Goal: Communication & Community: Answer question/provide support

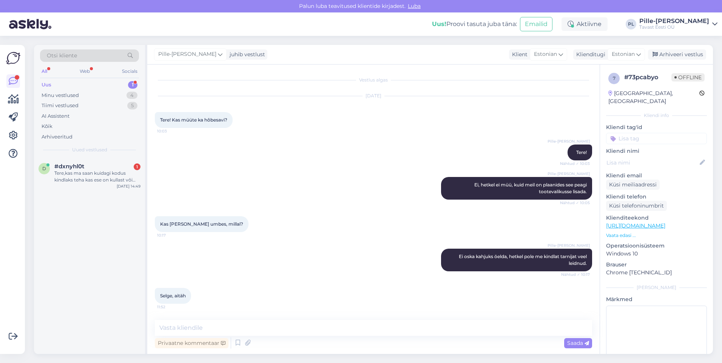
scroll to position [38, 0]
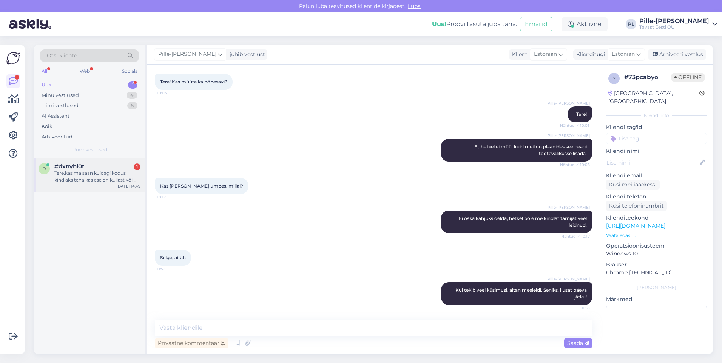
click at [76, 166] on span "#dxnyhl0t" at bounding box center [69, 166] width 30 height 7
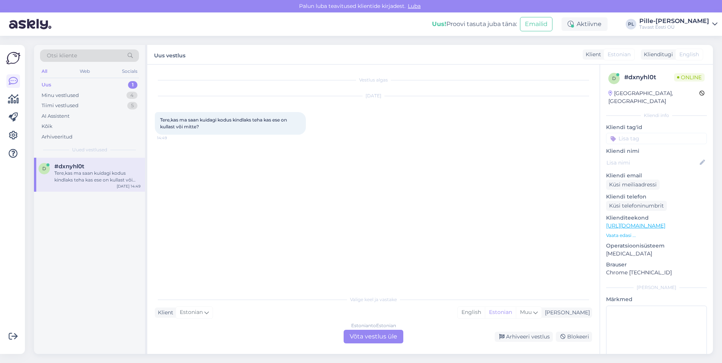
scroll to position [0, 0]
click at [373, 336] on div "Estonian to Estonian Võta vestlus üle" at bounding box center [374, 337] width 60 height 14
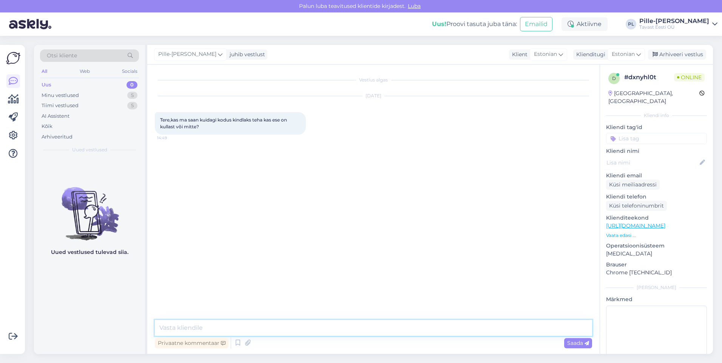
click at [353, 324] on textarea at bounding box center [373, 328] width 437 height 16
type textarea "Tere!"
paste textarea "[URL][DOMAIN_NAME]"
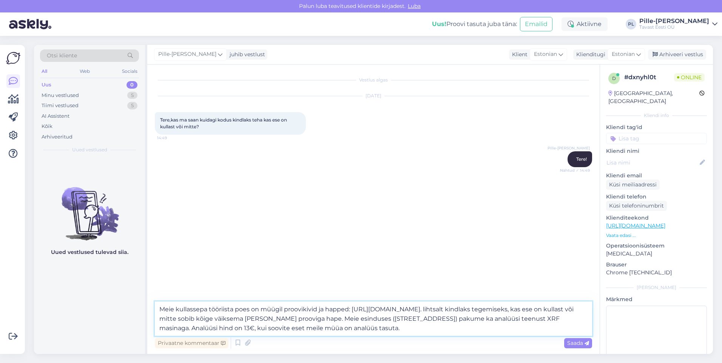
drag, startPoint x: 304, startPoint y: 327, endPoint x: 293, endPoint y: 328, distance: 11.4
click at [293, 328] on textarea "Meie kullassepa tööriista poes on müügil proovikivid ja happed: [URL][DOMAIN_NA…" at bounding box center [373, 319] width 437 height 34
click at [336, 328] on textarea "Meie kullassepa tööriista poes on müügil proovikivid ja happed: [URL][DOMAIN_NA…" at bounding box center [373, 319] width 437 height 34
click at [333, 328] on textarea "Meie kullassepa tööriista poes on müügil proovikivid ja happed: [URL][DOMAIN_NA…" at bounding box center [373, 319] width 437 height 34
click at [334, 329] on textarea "Meie kullassepa tööriista poes on müügil proovikivid ja happed: [URL][DOMAIN_NA…" at bounding box center [373, 319] width 437 height 34
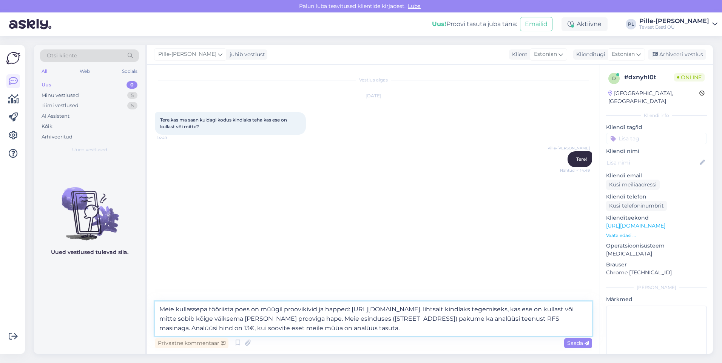
click at [550, 325] on textarea "Meie kullassepa tööriista poes on müügil proovikivid ja happed: [URL][DOMAIN_NA…" at bounding box center [373, 319] width 437 height 34
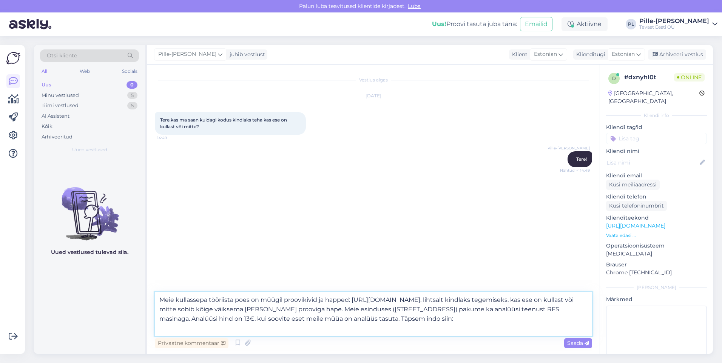
paste textarea "[URL][DOMAIN_NAME]"
drag, startPoint x: 395, startPoint y: 329, endPoint x: 328, endPoint y: 333, distance: 67.3
click at [328, 333] on textarea "Meie kullassepa tööriista poes on müügil proovikivid ja happed: [URL][DOMAIN_NA…" at bounding box center [373, 314] width 437 height 44
drag, startPoint x: 210, startPoint y: 310, endPoint x: 154, endPoint y: 308, distance: 55.9
click at [154, 308] on div "Vestlus algas [DATE] Tere,kas ma saan kuidagi kodus kindlaks teha kas ese on ku…" at bounding box center [373, 210] width 452 height 290
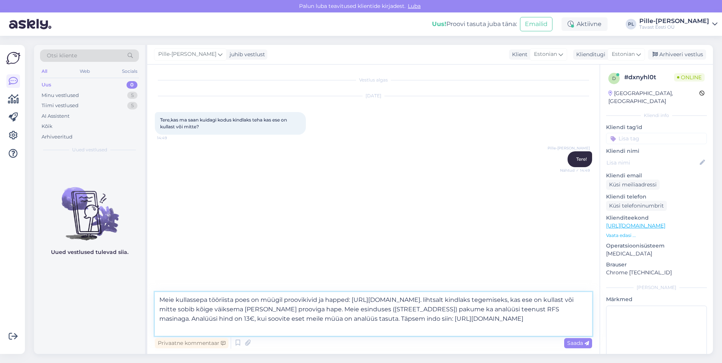
click at [535, 319] on textarea "Meie kullassepa tööriista poes on müügil proovikivid ja happed: [URL][DOMAIN_NA…" at bounding box center [373, 314] width 437 height 44
type textarea "Meie kullassepa tööriista poes on müügil proovikivid ja happed: [URL][DOMAIN_NA…"
click at [578, 340] on span "Saada" at bounding box center [578, 343] width 22 height 7
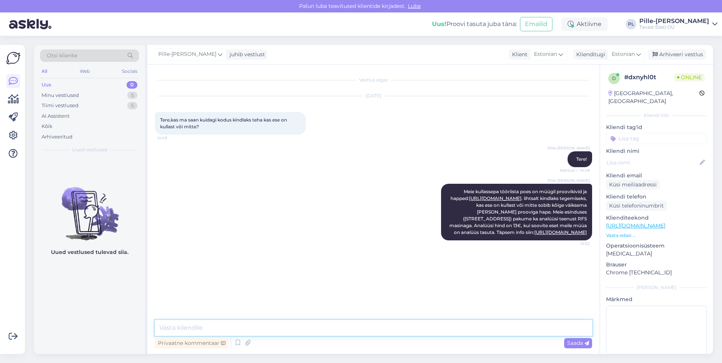
click at [255, 327] on textarea at bounding box center [373, 328] width 437 height 16
drag, startPoint x: 306, startPoint y: 238, endPoint x: 303, endPoint y: 242, distance: 4.8
click at [303, 242] on div "Pille-[PERSON_NAME] Meie kullassepa tööriista poes on müügil proovikivid ja hap…" at bounding box center [373, 212] width 437 height 73
click at [651, 222] on link "[URL][DOMAIN_NAME]" at bounding box center [635, 225] width 59 height 7
click at [367, 211] on div "Pille-[PERSON_NAME] Meie kullassepa tööriista poes on müügil proovikivid ja hap…" at bounding box center [373, 212] width 437 height 73
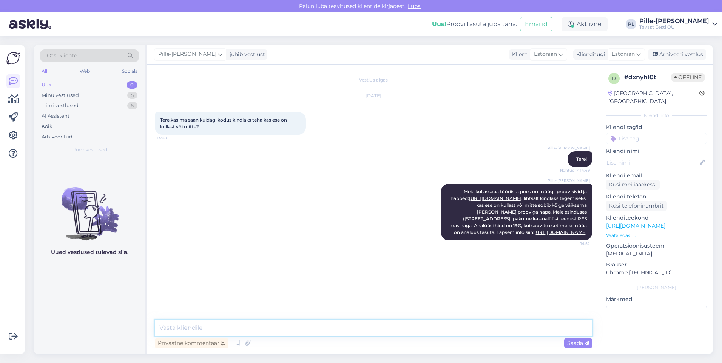
click at [414, 330] on textarea at bounding box center [373, 328] width 437 height 16
click at [343, 328] on textarea "Enamasti on väärismetallist esemetel [PERSON_NAME] proovimärgis (enamasti 585" at bounding box center [373, 328] width 437 height 16
click at [341, 329] on textarea "Enamasti on väärismetallist esemetel [PERSON_NAME] proovimärgis (enamasti 585" at bounding box center [373, 328] width 437 height 16
click at [490, 323] on textarea "Enamasti on väärismetallist esemetel [PERSON_NAME] proovimärgis ([PERSON_NAME] …" at bounding box center [373, 328] width 437 height 16
click at [162, 325] on textarea "Enamasti on väärismetallist esemetel [PERSON_NAME] proovimärgis ([PERSON_NAME] …" at bounding box center [373, 328] width 437 height 16
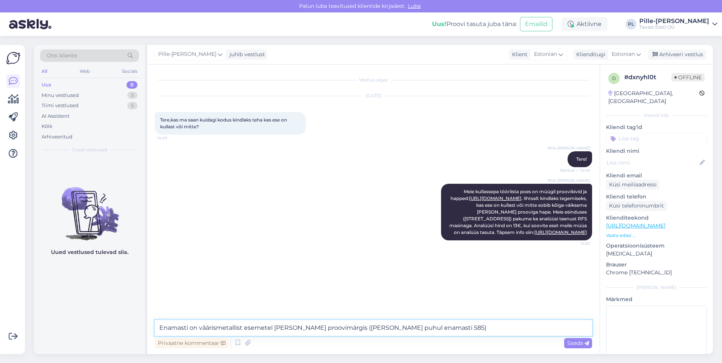
click at [273, 328] on textarea "Enamasti on väärismetallist esemetel [PERSON_NAME] proovimärgis ([PERSON_NAME] …" at bounding box center [373, 328] width 437 height 16
click at [424, 324] on textarea "Enamasti on väärismetallist esemetel [PERSON_NAME] proovimärgis ([PERSON_NAME] …" at bounding box center [373, 328] width 437 height 16
drag, startPoint x: 407, startPoint y: 328, endPoint x: 402, endPoint y: 328, distance: 5.3
click at [402, 328] on textarea "Enamasti on väärismetallist esemetel [PERSON_NAME] proovimärgis ([PERSON_NAME] …" at bounding box center [373, 328] width 437 height 16
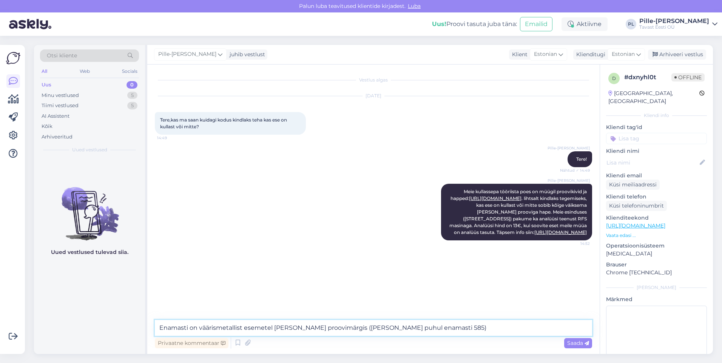
drag, startPoint x: 404, startPoint y: 327, endPoint x: 386, endPoint y: 329, distance: 18.2
click at [386, 329] on textarea "Enamasti on väärismetallist esemetel [PERSON_NAME] proovimärgis ([PERSON_NAME] …" at bounding box center [373, 328] width 437 height 16
drag, startPoint x: 190, startPoint y: 328, endPoint x: 156, endPoint y: 329, distance: 34.7
click at [156, 329] on textarea "Enamasti on väärismetallist esemetel [PERSON_NAME] proovimärgis ([PERSON_NAME] …" at bounding box center [373, 328] width 437 height 16
click at [439, 325] on textarea "Üldjuhul on väärismetallist esemetel [PERSON_NAME] proovimärgis ([PERSON_NAME] …" at bounding box center [373, 328] width 437 height 16
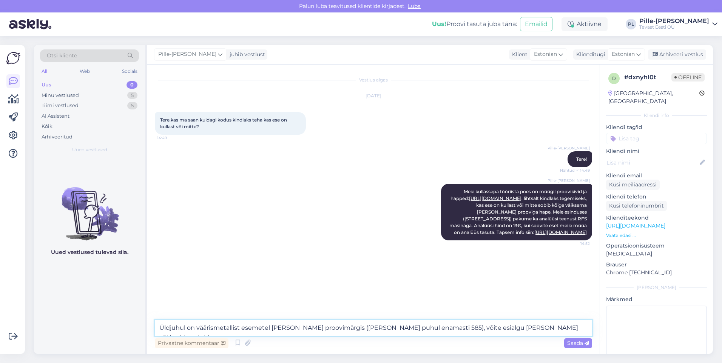
click at [471, 330] on textarea "Üldjuhul on väärismetallist esemetel [PERSON_NAME] proovimärgis ([PERSON_NAME] …" at bounding box center [373, 328] width 437 height 16
type textarea "Üldjuhul on väärismetallist esemetel [PERSON_NAME] proovimärgis ([PERSON_NAME] …"
click at [584, 347] on div "Saada" at bounding box center [578, 343] width 28 height 10
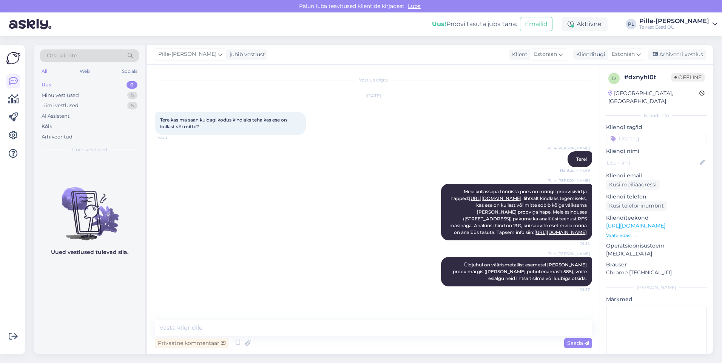
click at [373, 249] on div "Pille-[PERSON_NAME] Meie kullassepa tööriista poes on müügil proovikivid ja hap…" at bounding box center [373, 212] width 437 height 73
click at [71, 87] on div "Uus 0" at bounding box center [89, 85] width 99 height 11
click at [12, 99] on icon at bounding box center [13, 99] width 11 height 9
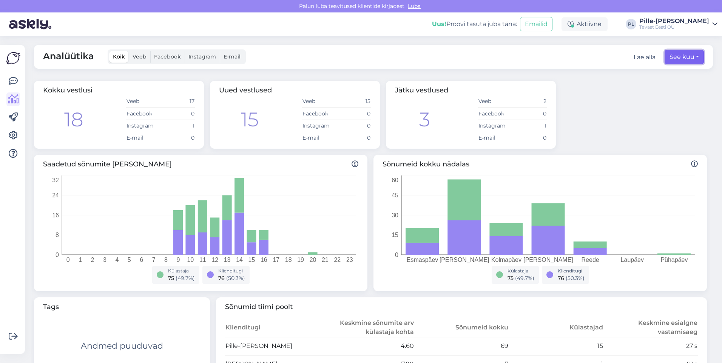
click at [673, 56] on button "See kuu" at bounding box center [683, 57] width 39 height 14
select select "8"
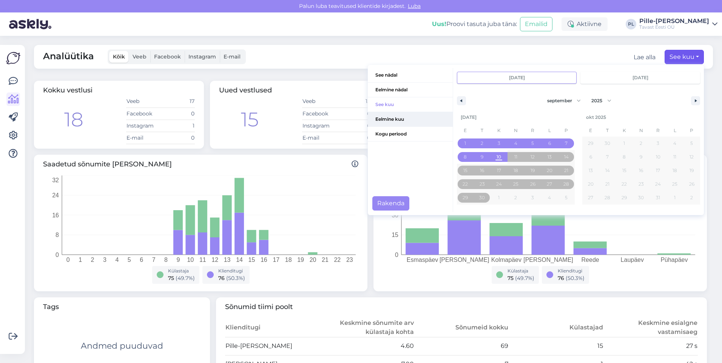
click at [394, 116] on span "Eelmine kuu" at bounding box center [410, 119] width 85 height 14
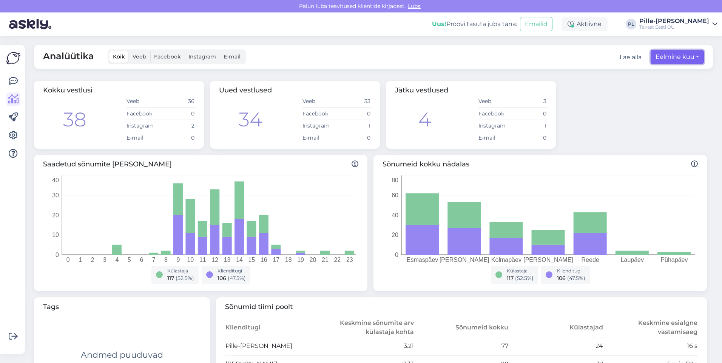
click at [674, 57] on button "Eelmine kuu" at bounding box center [676, 57] width 53 height 14
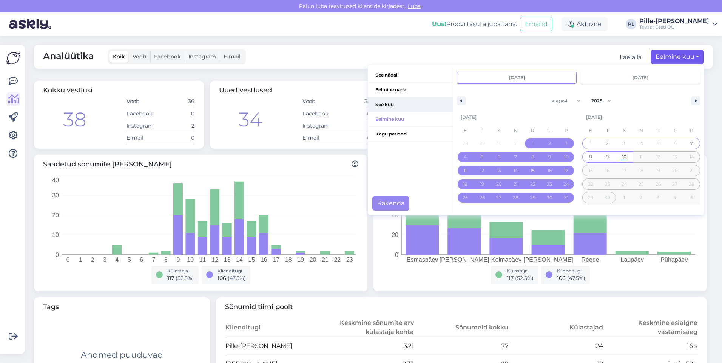
click at [400, 107] on span "See kuu" at bounding box center [410, 104] width 85 height 14
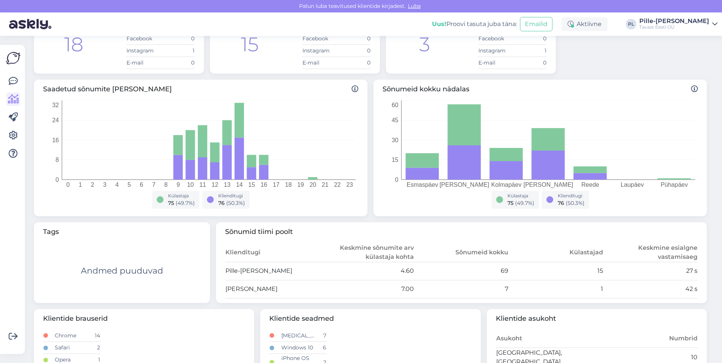
scroll to position [75, 0]
click at [8, 85] on link at bounding box center [13, 81] width 14 height 14
